Goal: Task Accomplishment & Management: Complete application form

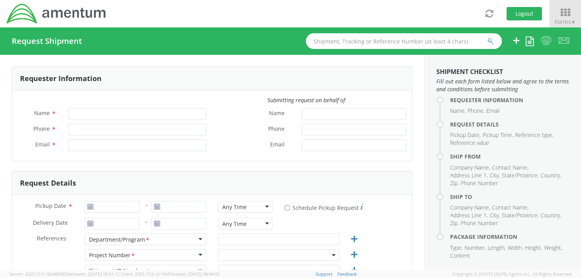
type input "[PERSON_NAME]"
type input "+1-817-647-5013"
type input "[PERSON_NAME][EMAIL_ADDRESS][PERSON_NAME][DOMAIN_NAME]"
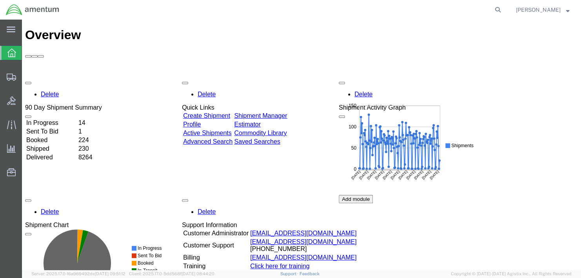
click at [290, 78] on div "Delete 90 Day Shipment Summary In Progress 14 Sent To Bid 1 Booked 224 Shipped …" at bounding box center [301, 195] width 553 height 235
click at [0, 0] on span "Create Shipment" at bounding box center [0, 0] width 0 height 0
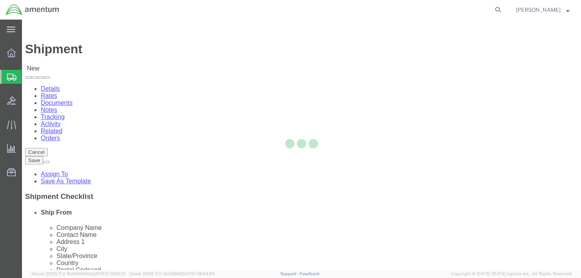
select select
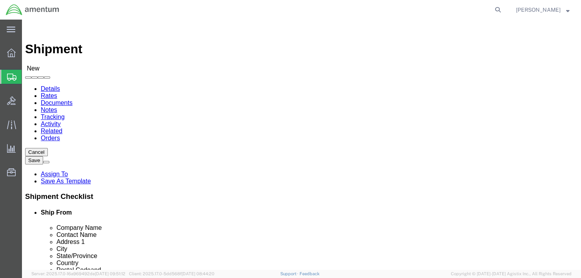
click input "text"
paste input "Professional Turf Services Inc"
type input "Professional Turf Services Inc"
paste input "Professional Turf Services Inc"
type input "Professional Turf Services Inc"
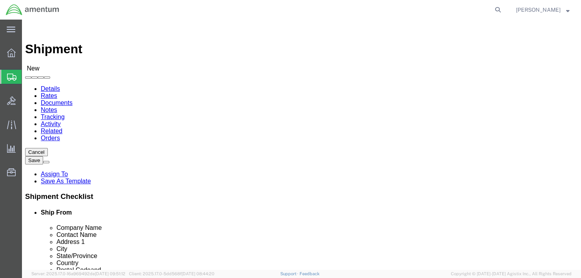
paste input "Grace"
type input "Grace"
paste input "[STREET_ADDRESS][PERSON_NAME]"
type input "[STREET_ADDRESS][PERSON_NAME]"
click input "text"
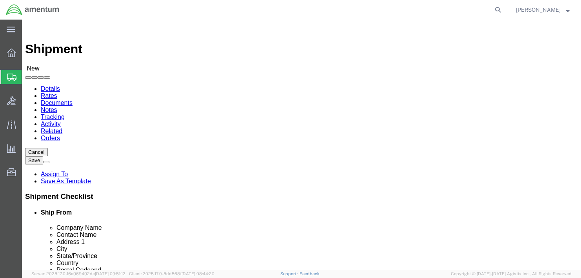
type input "[DEMOGRAPHIC_DATA]"
type input "n"
type input "new"
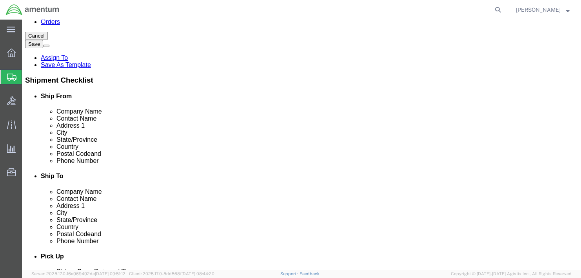
scroll to position [118, 0]
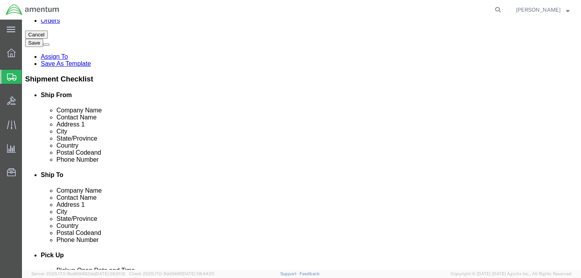
click input "text"
type input "14036"
paste input "[PHONE_NUMBER]"
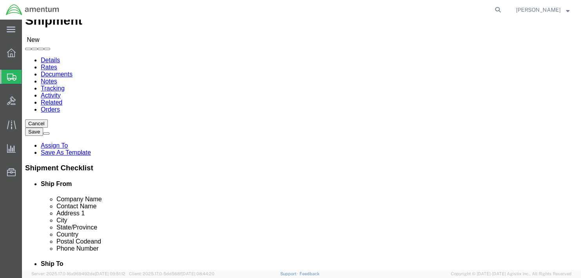
scroll to position [0, 0]
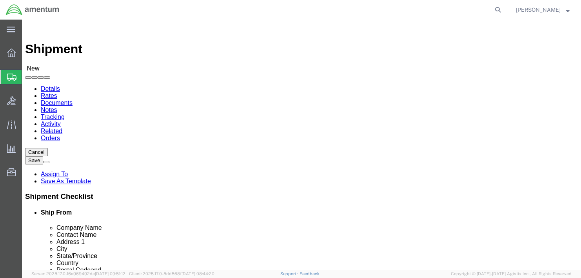
type input "[PHONE_NUMBER]"
click input "text"
type input "t"
type input "e"
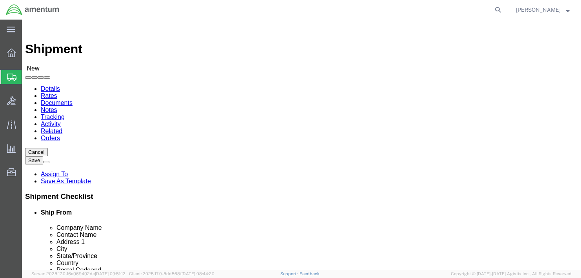
type input "eu"
select select "72491"
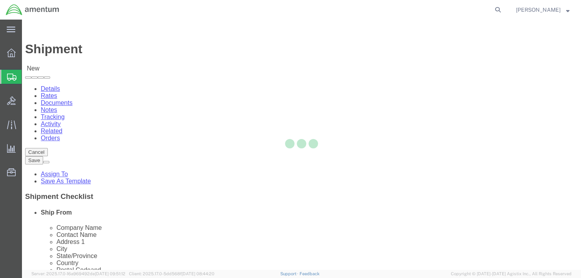
select select "VA"
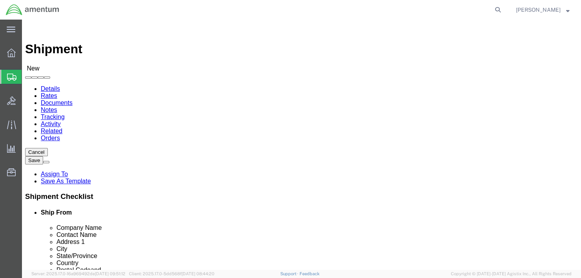
click input "text"
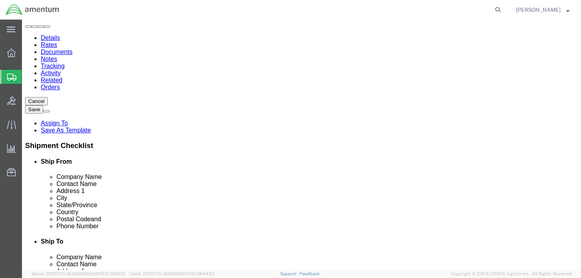
scroll to position [39, 0]
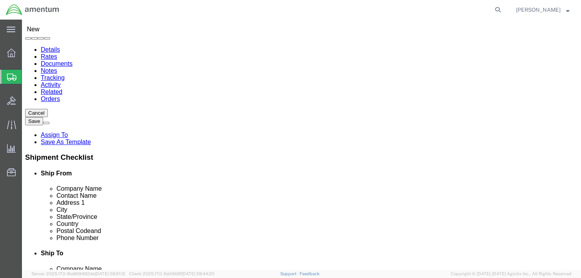
click icon
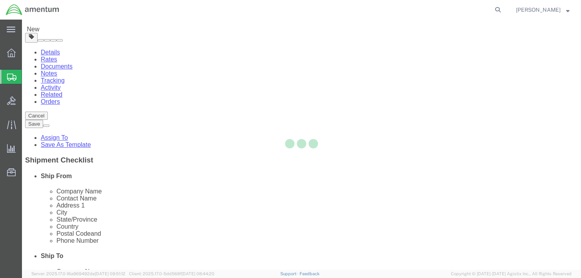
scroll to position [14, 0]
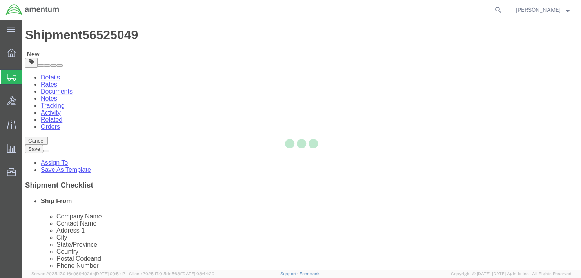
select select "CBOX"
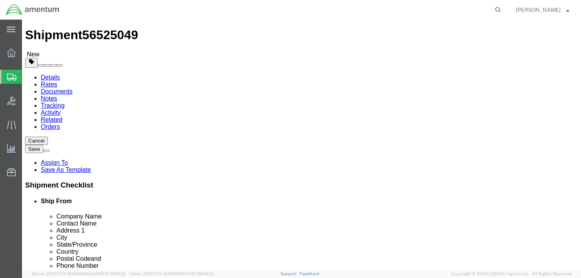
click link "Add Content"
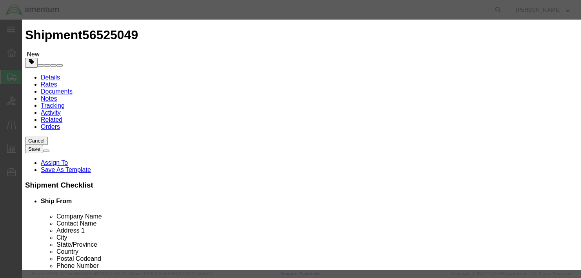
click input "text"
type input "n"
type input "bobcat"
type input "1"
type input "54495.00"
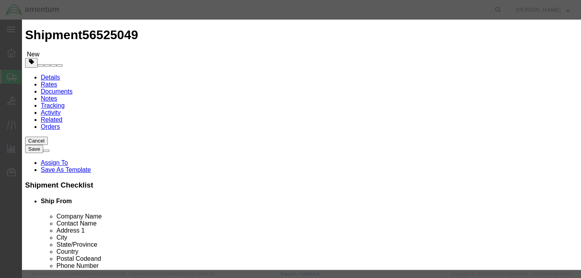
select select "USD"
click button "Save & Close"
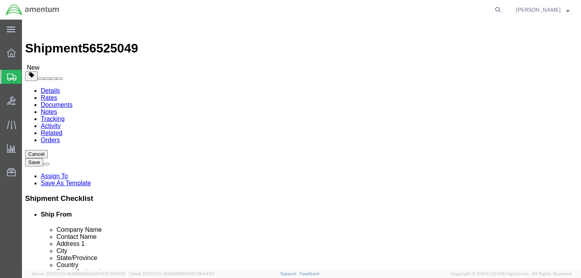
scroll to position [0, 0]
click select "Select BCK Boxes Bale(s) Basket(s) Bolt(s) Bottle(s) Buckets Bulk Bundle(s) Can…"
select select "YRPK"
click select "Select BCK Boxes Bale(s) Basket(s) Bolt(s) Bottle(s) Buckets Bulk Bundle(s) Can…"
click input "text"
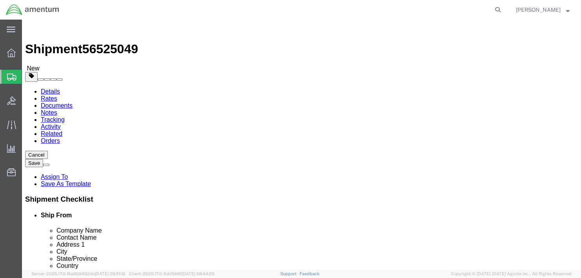
type input "121"
type input "63"
type input "92"
type input "3585"
click link "Shipment Information"
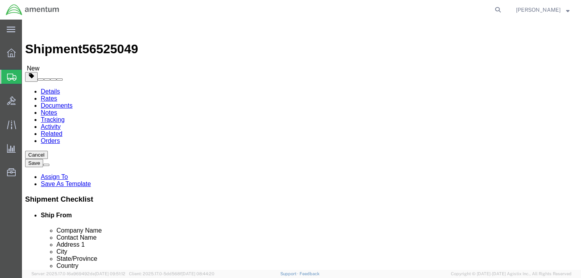
click input "text"
type input "[PERSON_NAME]"
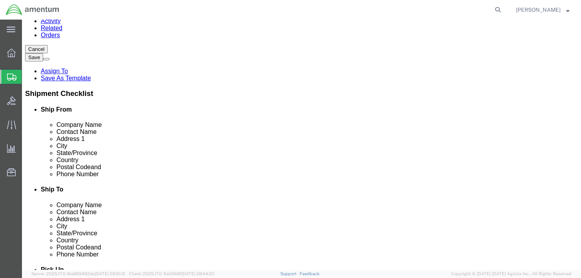
scroll to position [118, 0]
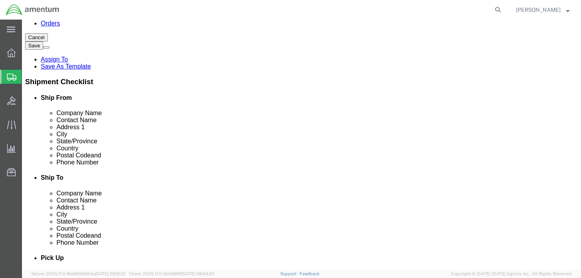
click input "text"
paste input "[PHONE_NUMBER]"
type input "[PHONE_NUMBER]"
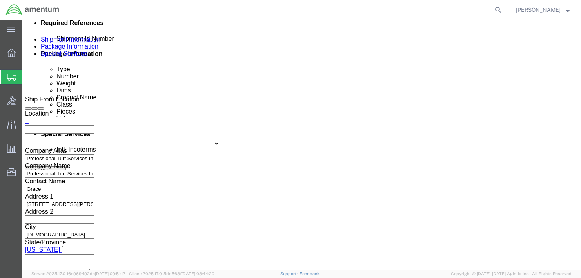
scroll to position [392, 0]
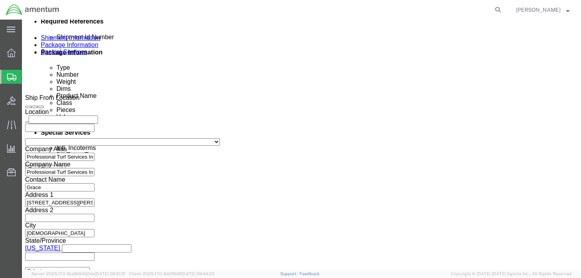
click input "text"
paste input "4857.1.2103.00.00.00.000.FRE"
type input "4857.1.2103.00.00.00.000.FRE"
click link "Notes"
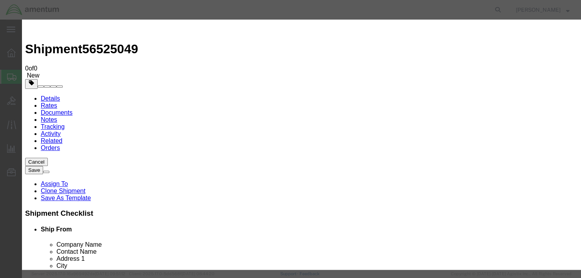
select select "TRANSPORTATION_NOTES"
select select "PUBLIC"
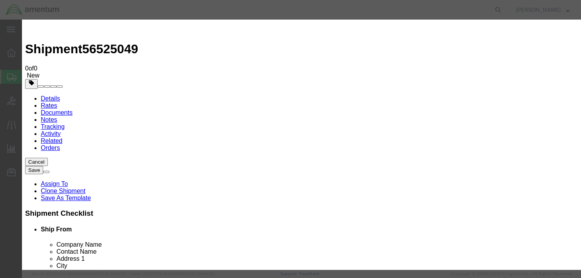
type textarea "Will need a trailer that this can be driven on and off from the ground. No load…"
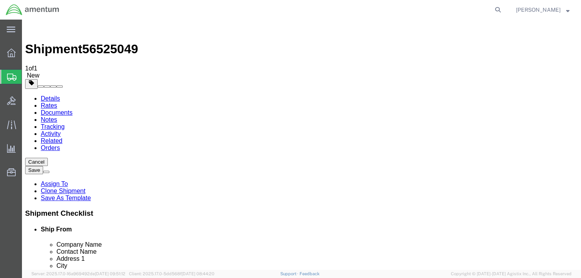
click at [73, 109] on link "Documents" at bounding box center [57, 112] width 32 height 7
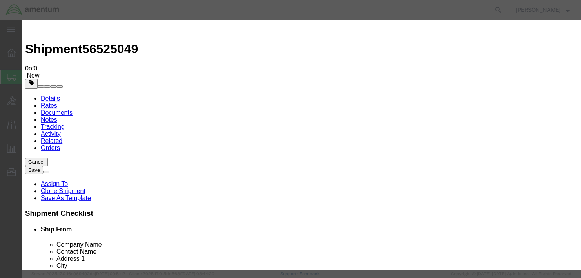
type input "C:\fakepath\TACLS87081 picture.png"
select select
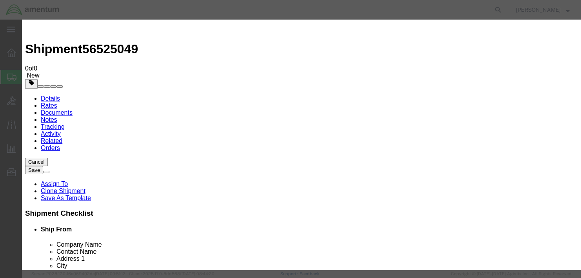
select select
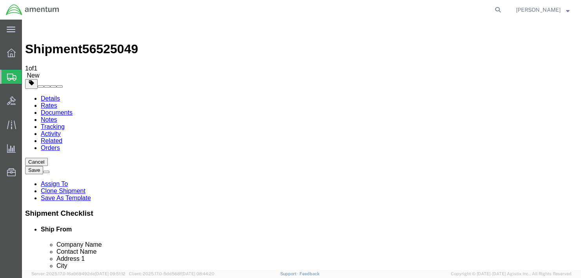
click at [102, 42] on span "56525049" at bounding box center [110, 49] width 56 height 14
copy span "56525049"
click at [45, 95] on link "Details" at bounding box center [50, 98] width 19 height 7
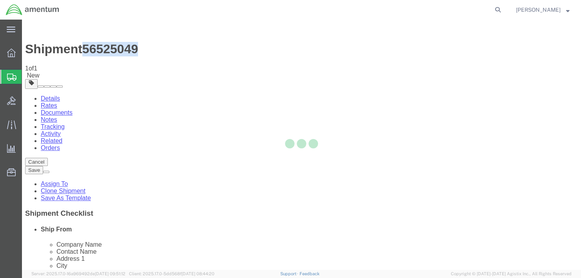
select select "72491"
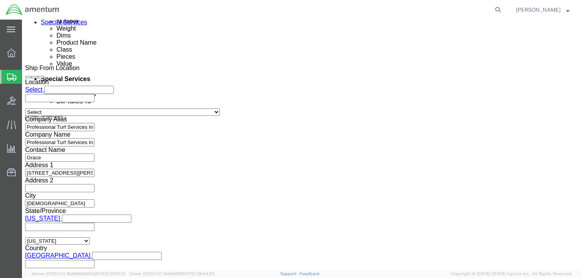
scroll to position [470, 0]
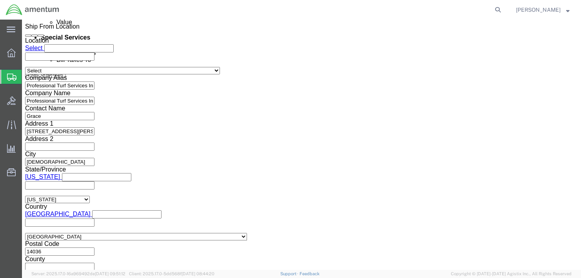
click select "Select Air Less than Truckload Multi-Leg Ocean Freight Rail Small Parcel Truckl…"
select select "TL"
click select "Select Air Less than Truckload Multi-Leg Ocean Freight Rail Small Parcel Truckl…"
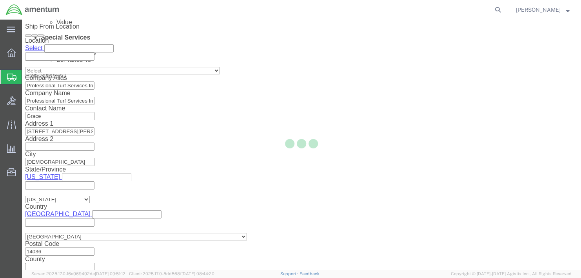
select select
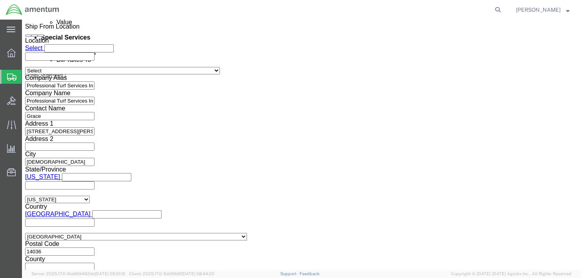
click select "Select 1-Ton (PSS) 10 Wheel 10 Yard Dump Truck 20 Yard Dump Truck Bobtail Botto…"
select select "FLBD"
click select "Select 1-Ton (PSS) 10 Wheel 10 Yard Dump Truck 20 Yard Dump Truck Bobtail Botto…"
click button "Continue"
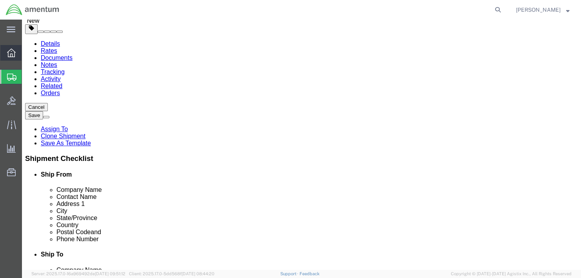
click at [27, 55] on span "Overview" at bounding box center [24, 53] width 5 height 16
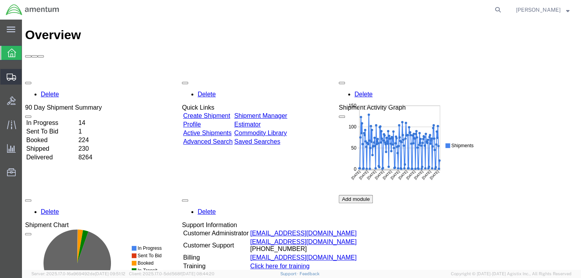
click at [0, 0] on span "Shipment Manager" at bounding box center [0, 0] width 0 height 0
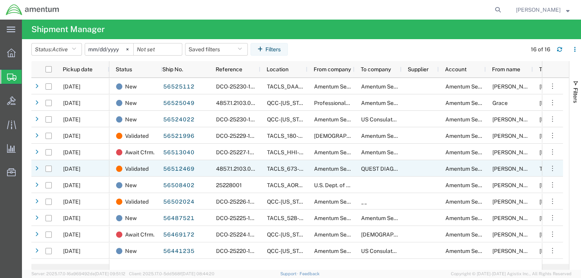
scroll to position [39, 0]
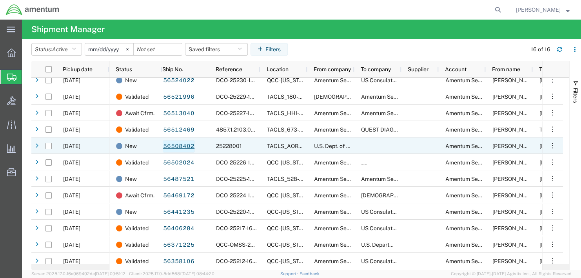
click at [169, 143] on link "56508402" at bounding box center [179, 146] width 32 height 13
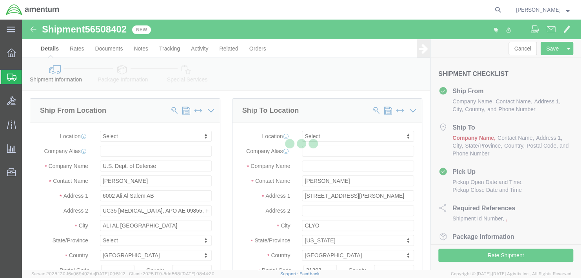
select select
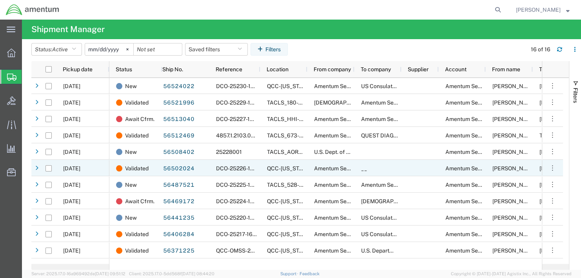
scroll to position [77, 0]
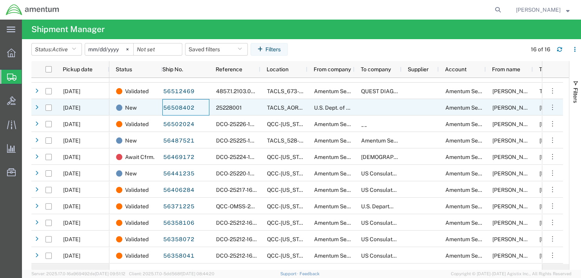
click at [194, 105] on div "56508402" at bounding box center [185, 107] width 47 height 16
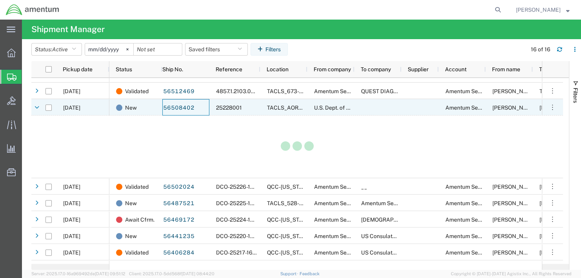
scroll to position [78, 0]
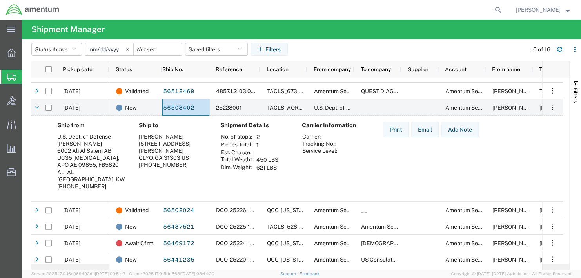
click at [323, 55] on agx-table-filter-chips "Status: Active Active All Approved Booked Canceled Delivered Denied New On Hold…" at bounding box center [276, 52] width 491 height 18
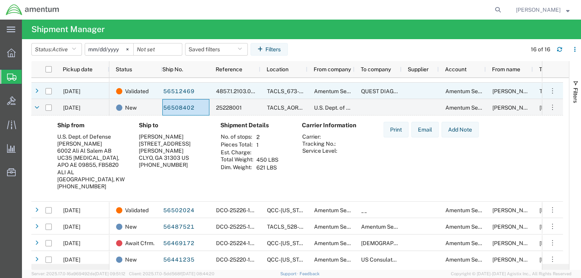
scroll to position [0, 0]
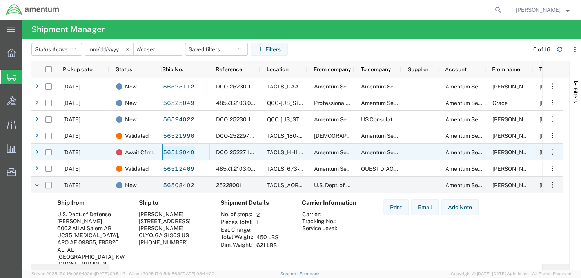
click at [176, 152] on link "56513040" at bounding box center [179, 153] width 32 height 13
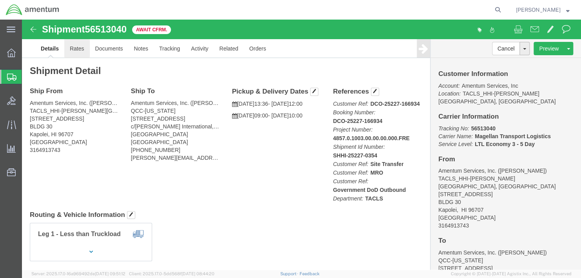
click link "Rates"
